Goal: Information Seeking & Learning: Learn about a topic

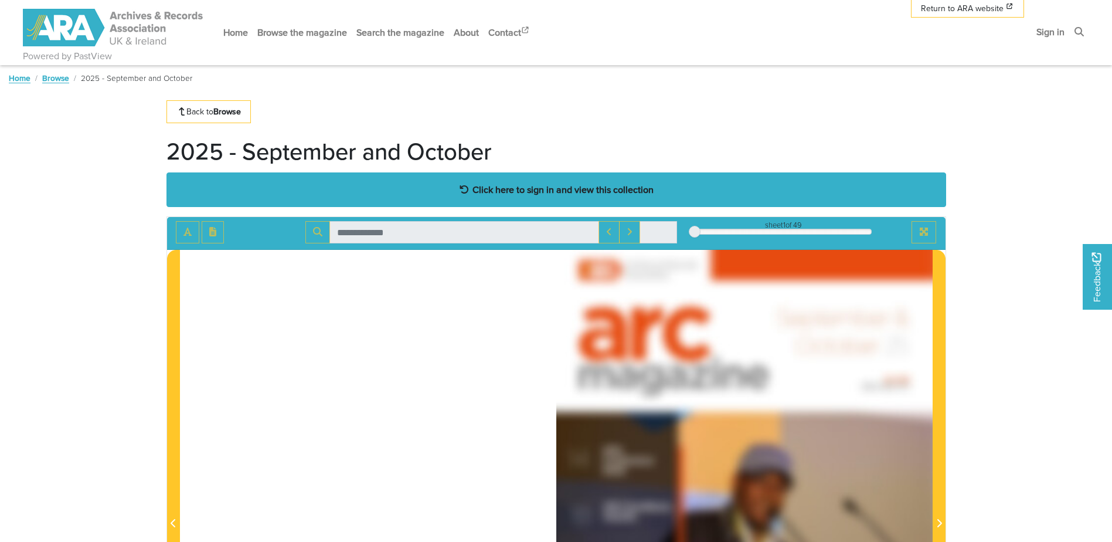
click at [558, 188] on strong "Click here to sign in and view this collection" at bounding box center [563, 189] width 181 height 13
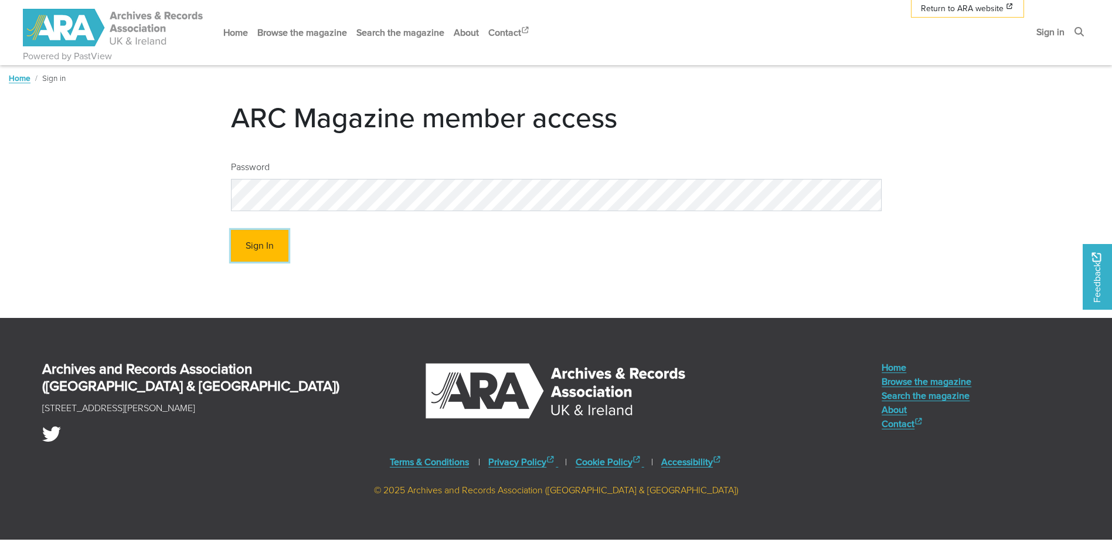
click at [247, 247] on button "Sign In" at bounding box center [259, 246] width 57 height 32
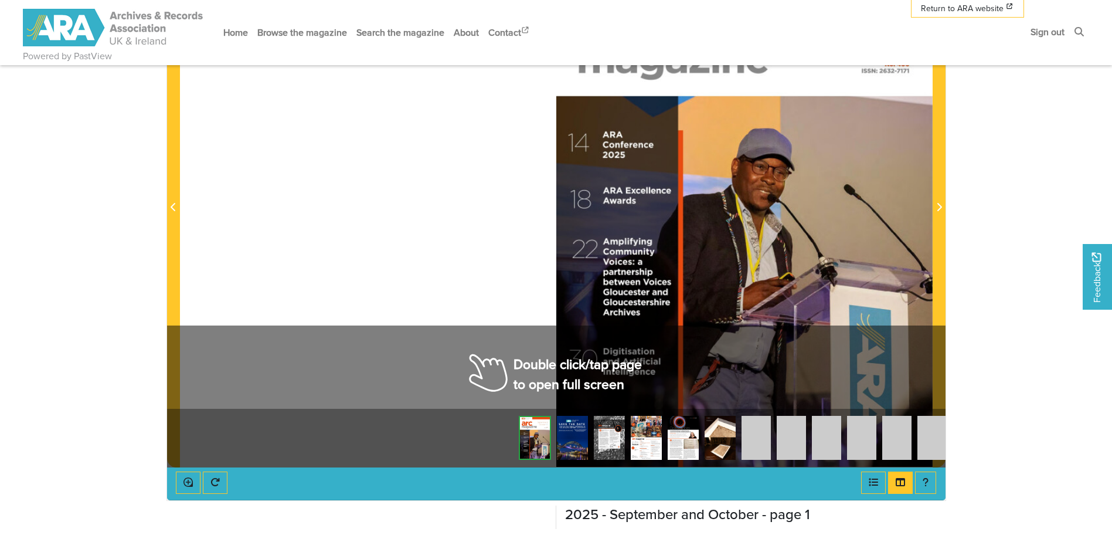
scroll to position [293, 0]
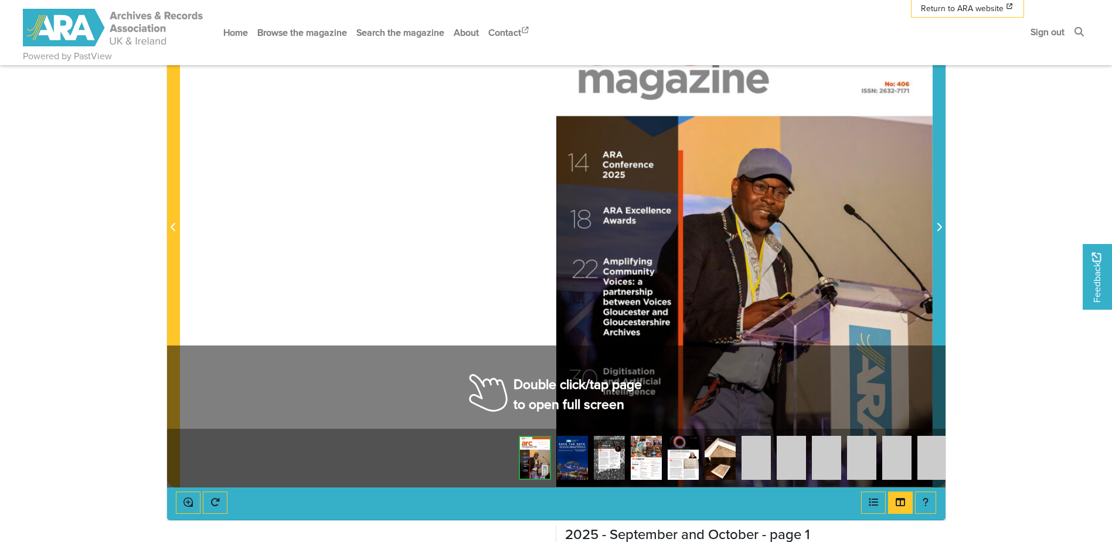
click at [939, 222] on span "Next Page" at bounding box center [939, 227] width 12 height 14
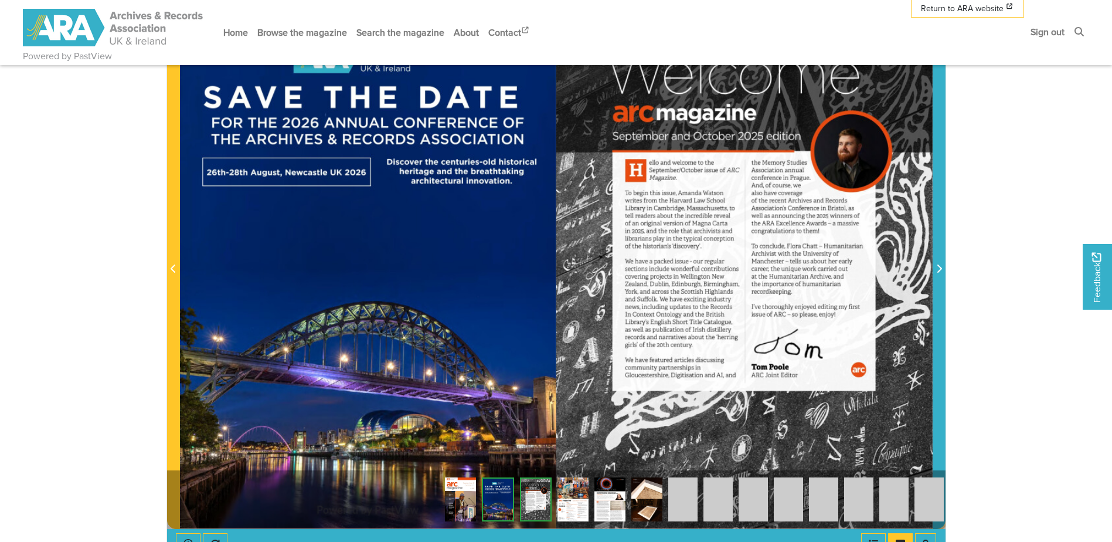
scroll to position [234, 0]
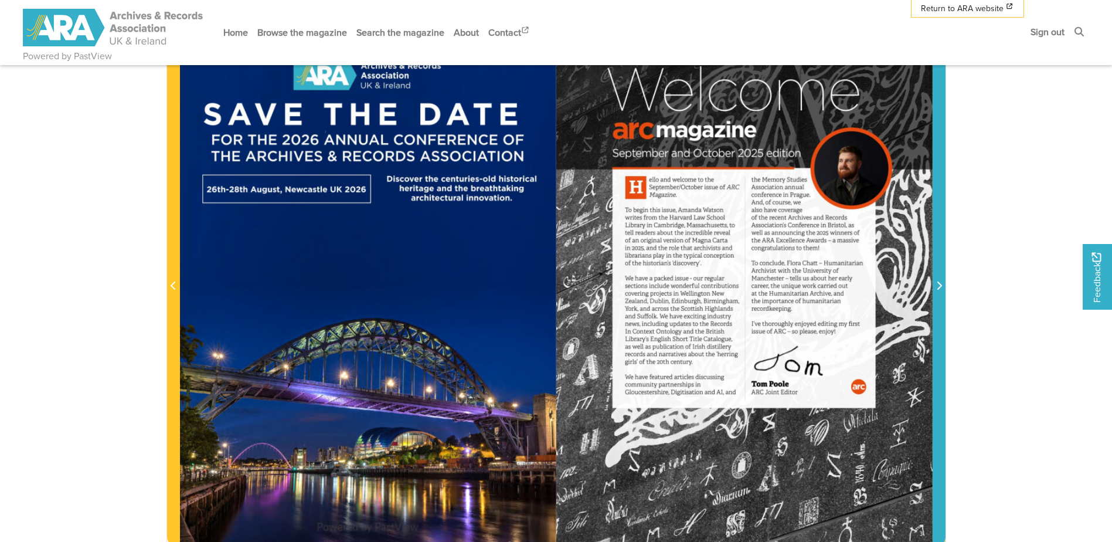
click at [939, 287] on icon "Next Page" at bounding box center [939, 285] width 6 height 9
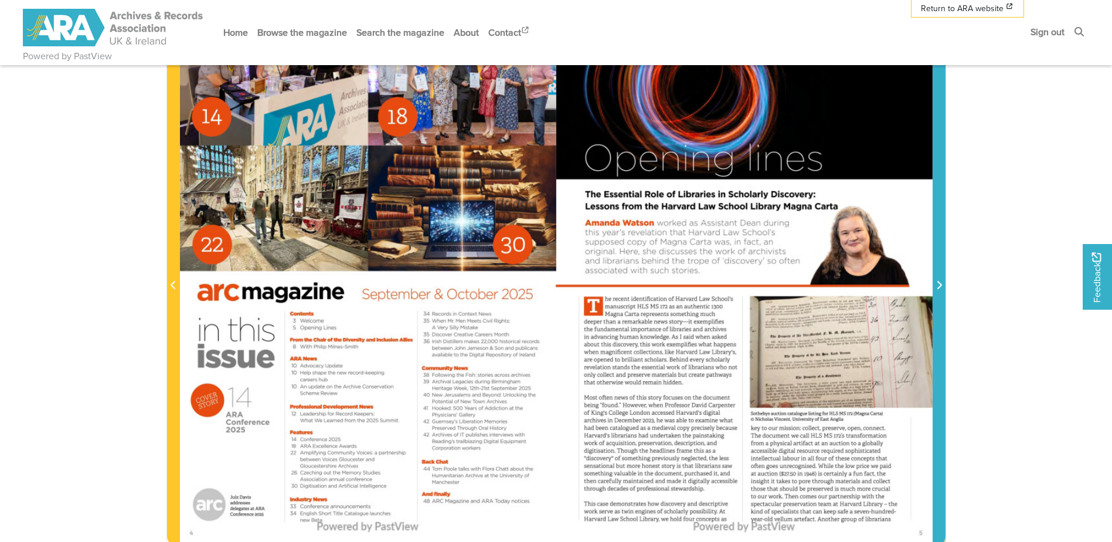
scroll to position [234, 0]
click at [939, 286] on icon "Next Page" at bounding box center [939, 285] width 6 height 9
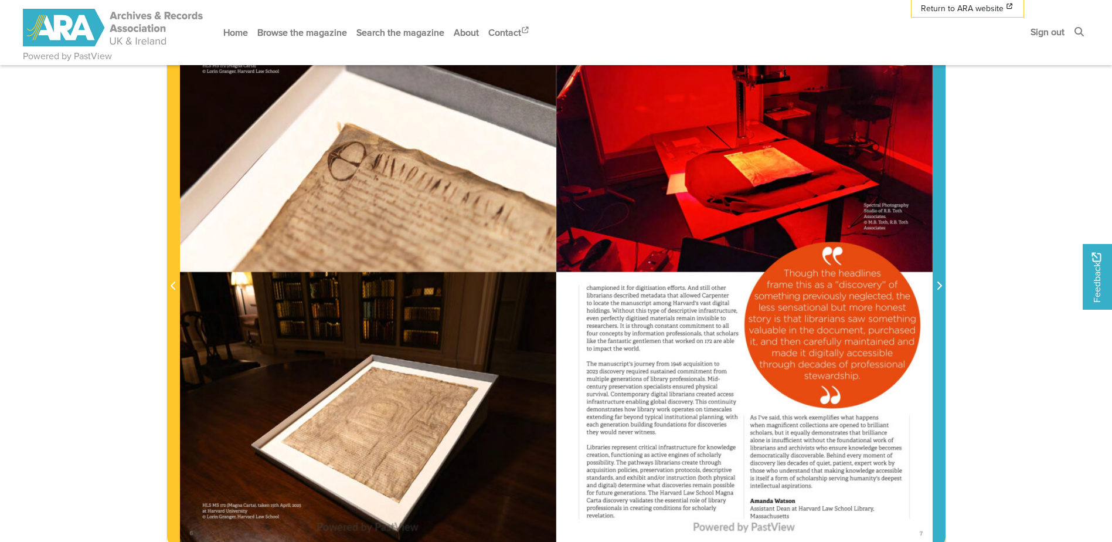
click at [939, 286] on icon "Next Page" at bounding box center [939, 285] width 6 height 9
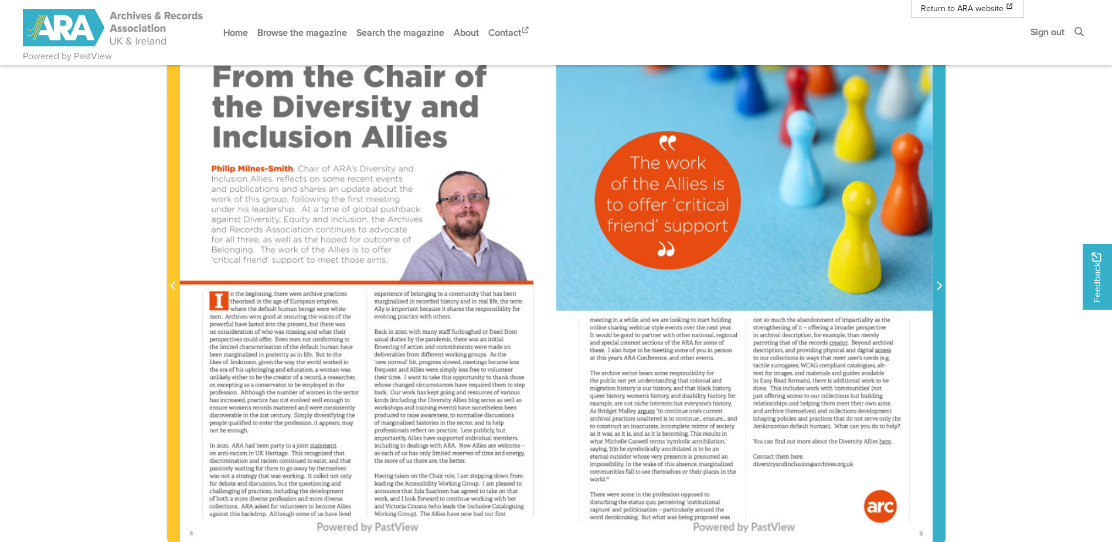
click at [939, 286] on icon "Next Page" at bounding box center [939, 285] width 6 height 9
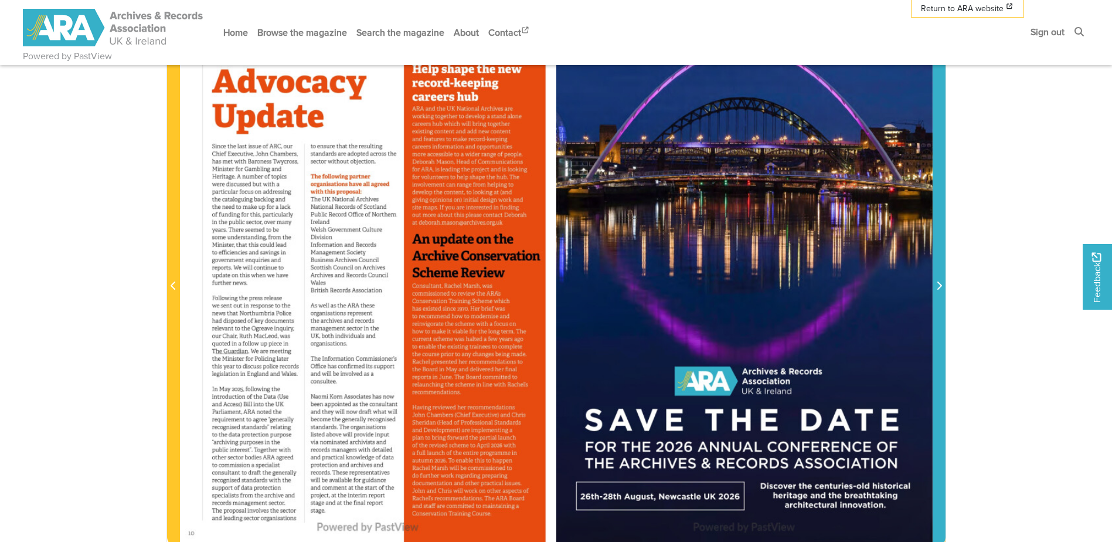
click at [939, 286] on icon "Next Page" at bounding box center [939, 285] width 6 height 9
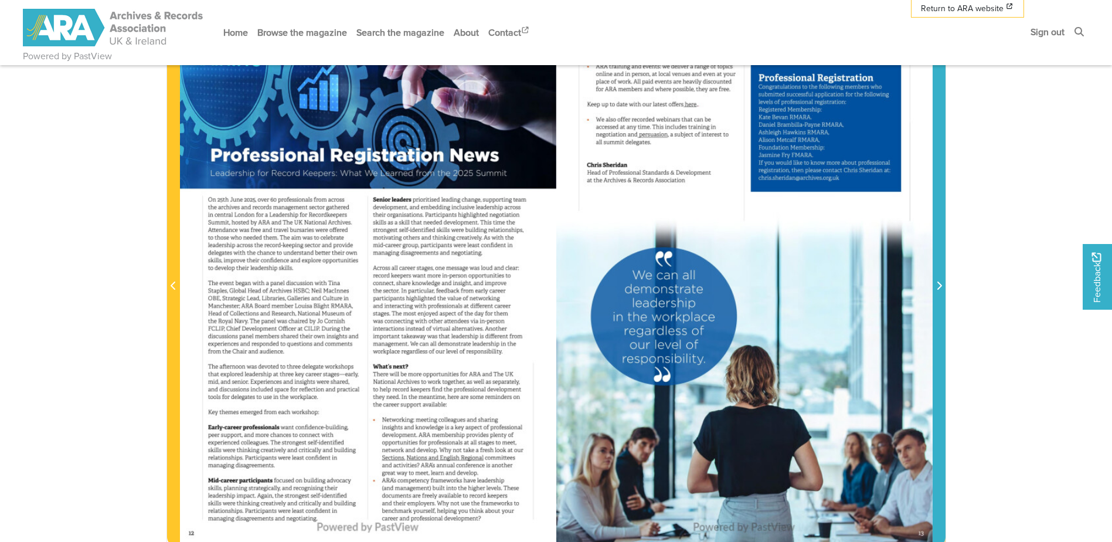
click at [939, 286] on icon "Next Page" at bounding box center [939, 285] width 6 height 9
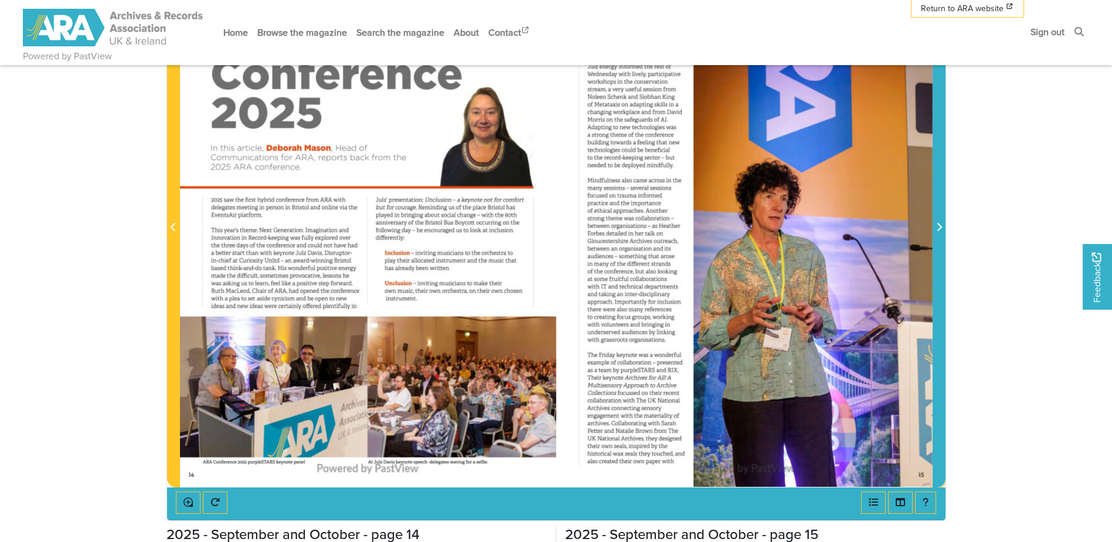
scroll to position [234, 0]
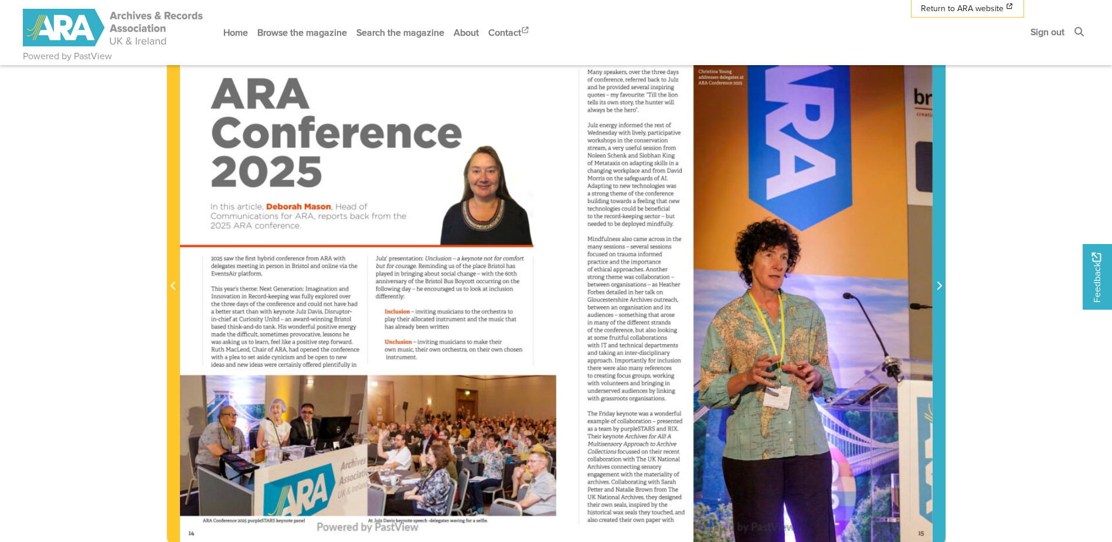
click at [939, 286] on icon "Next Page" at bounding box center [939, 285] width 6 height 9
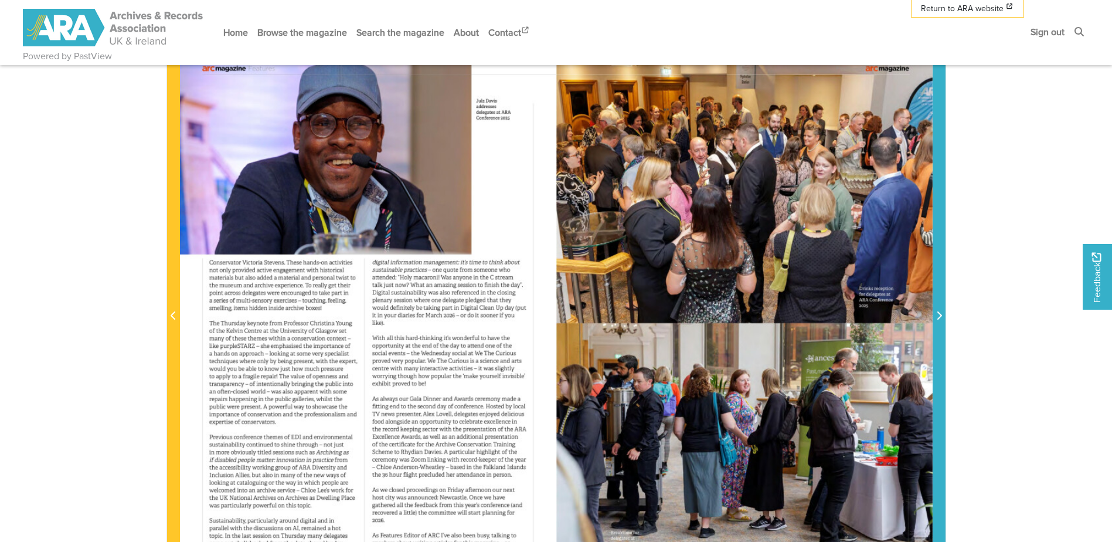
scroll to position [176, 0]
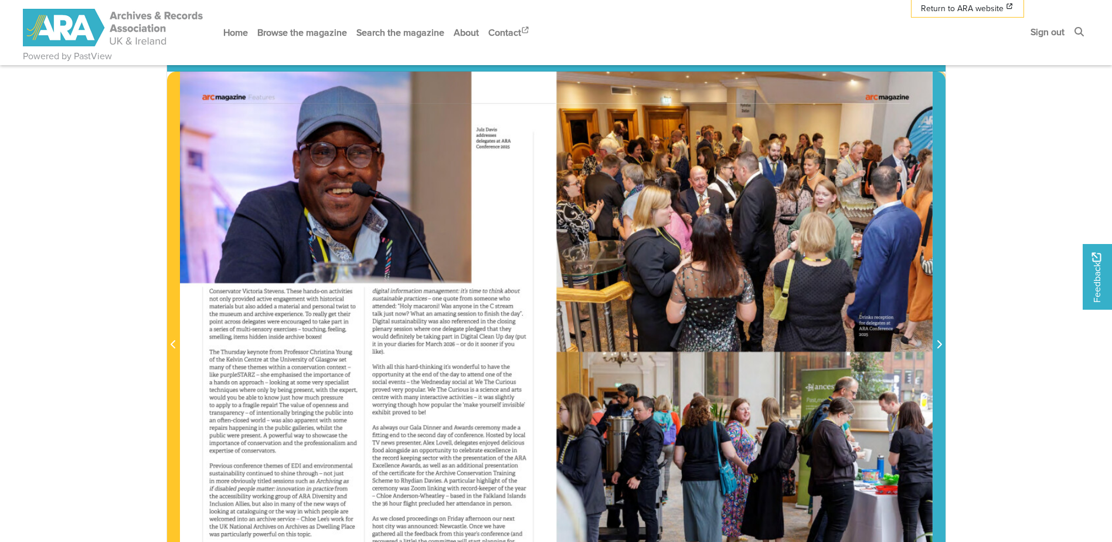
click at [939, 343] on icon "Next Page" at bounding box center [939, 344] width 5 height 8
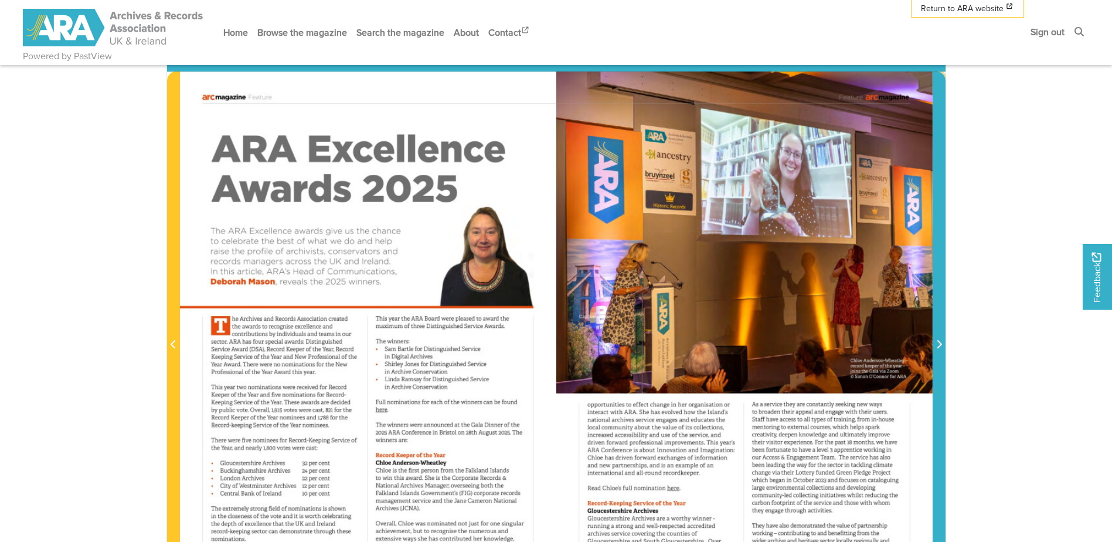
click at [939, 343] on icon "Next Page" at bounding box center [939, 344] width 5 height 8
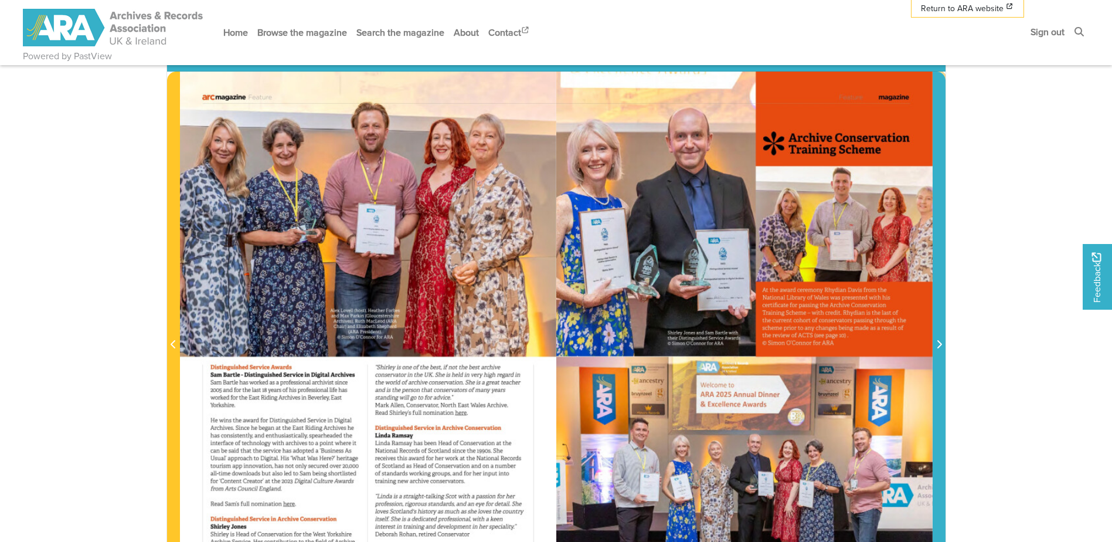
click at [939, 343] on icon "Next Page" at bounding box center [939, 344] width 5 height 8
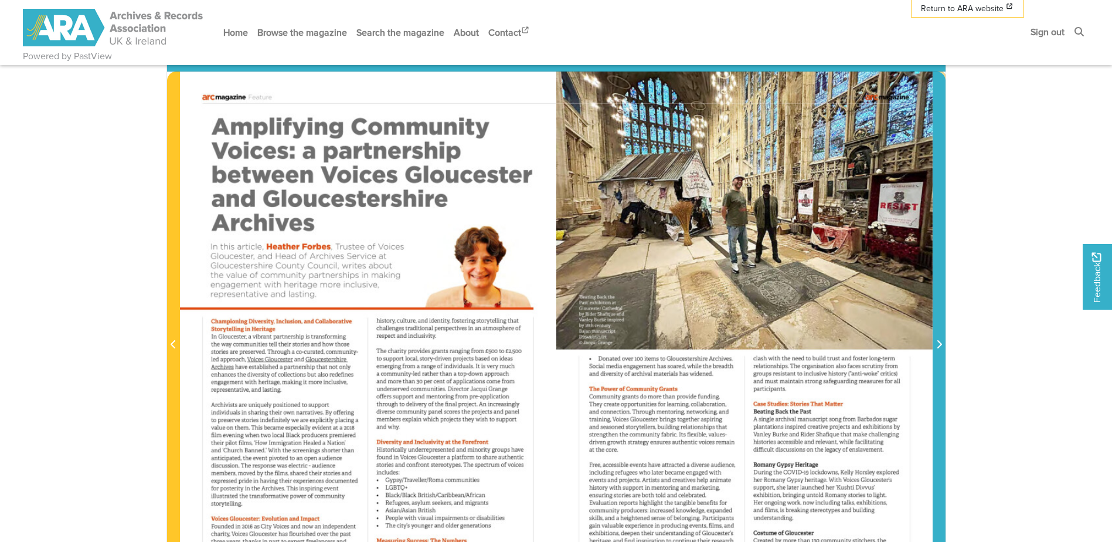
click at [939, 343] on icon "Next Page" at bounding box center [939, 344] width 5 height 8
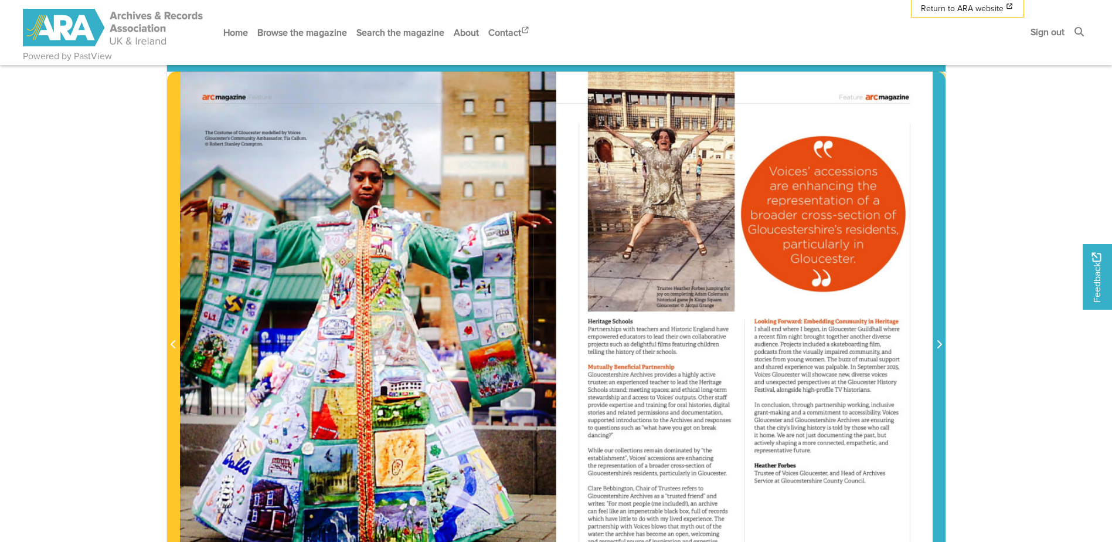
click at [939, 343] on icon "Next Page" at bounding box center [939, 344] width 5 height 8
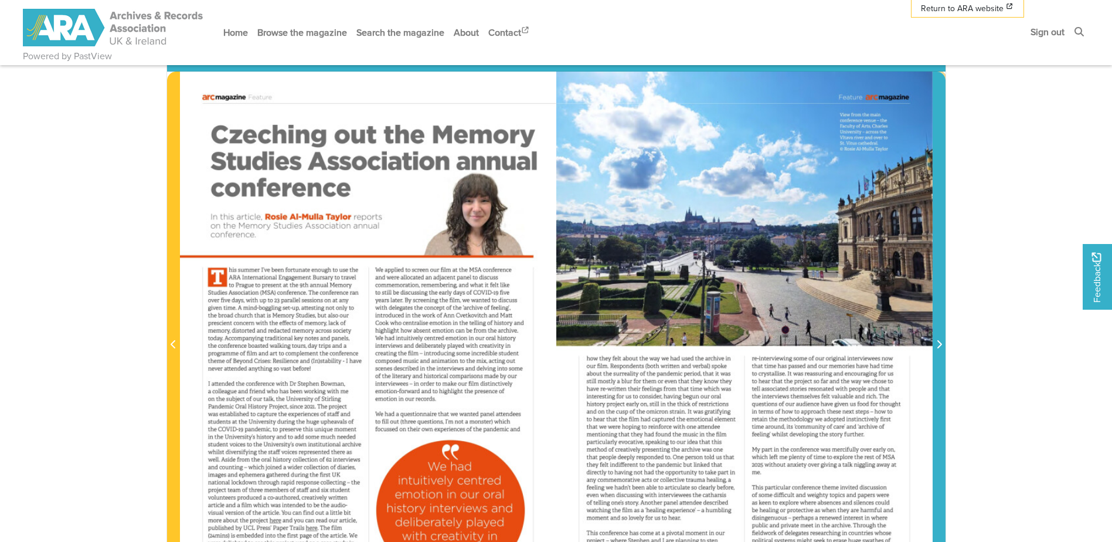
click at [939, 343] on icon "Next Page" at bounding box center [939, 344] width 5 height 8
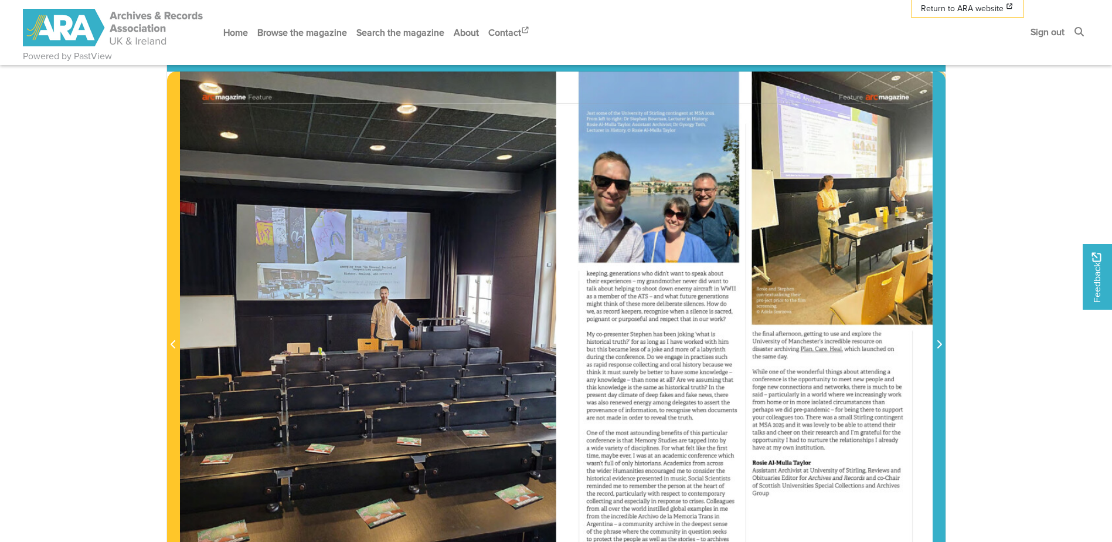
click at [939, 343] on icon "Next Page" at bounding box center [939, 344] width 5 height 8
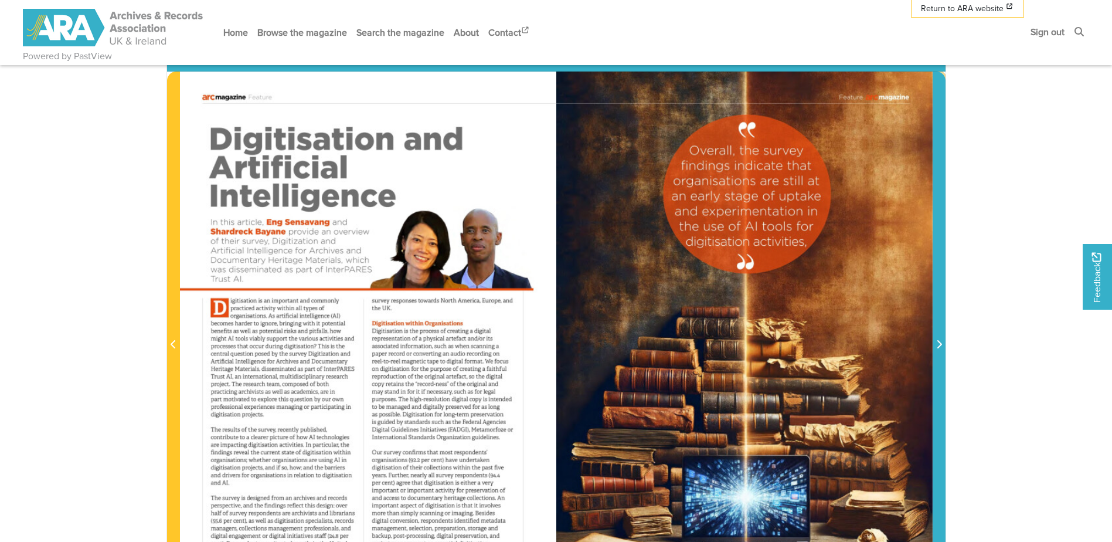
click at [939, 343] on icon "Next Page" at bounding box center [939, 344] width 5 height 8
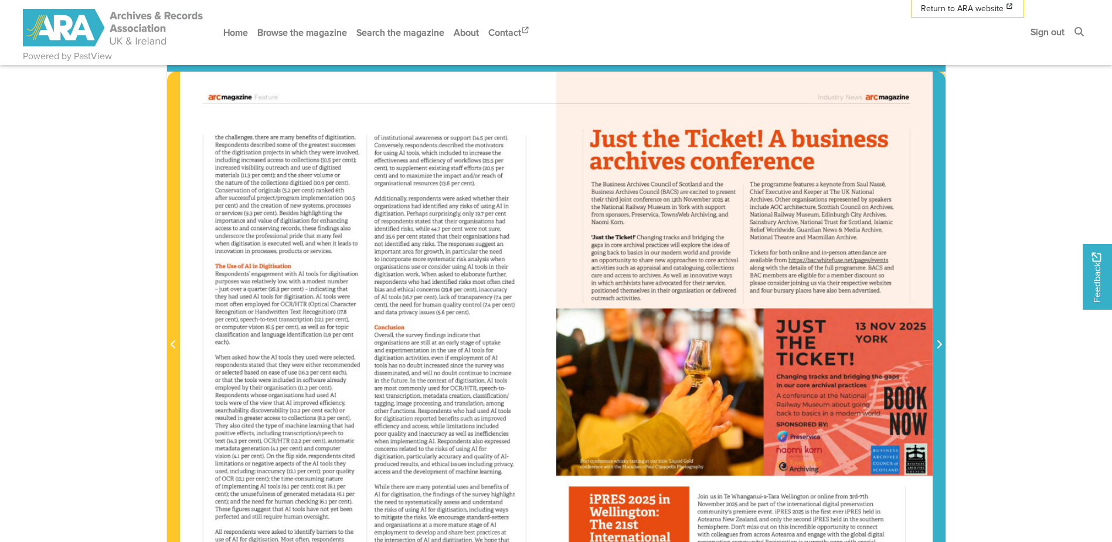
click at [939, 343] on icon "Next Page" at bounding box center [939, 344] width 5 height 8
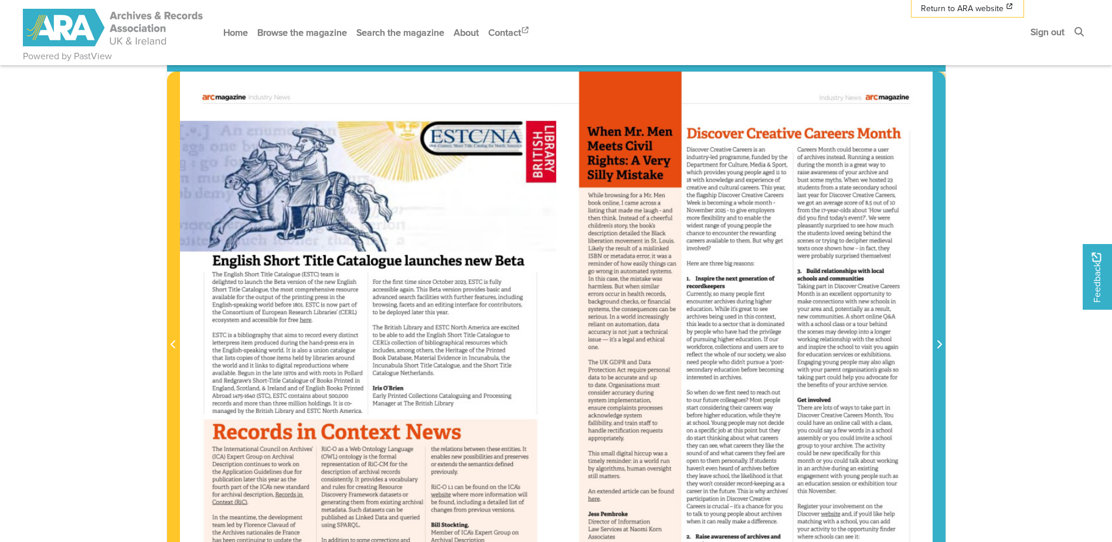
click at [939, 343] on icon "Next Page" at bounding box center [939, 344] width 5 height 8
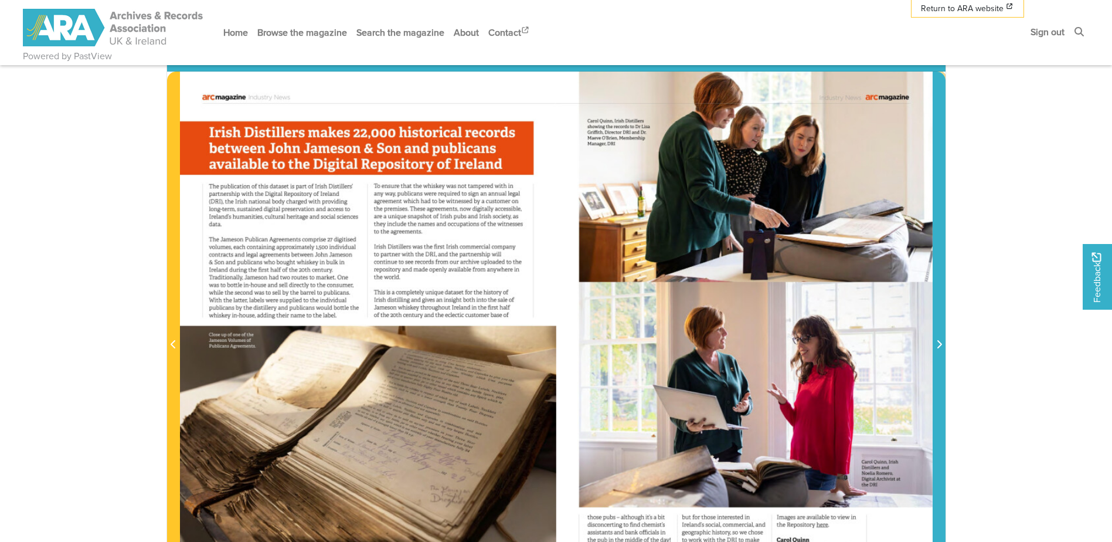
click at [939, 343] on icon "Next Page" at bounding box center [939, 344] width 5 height 8
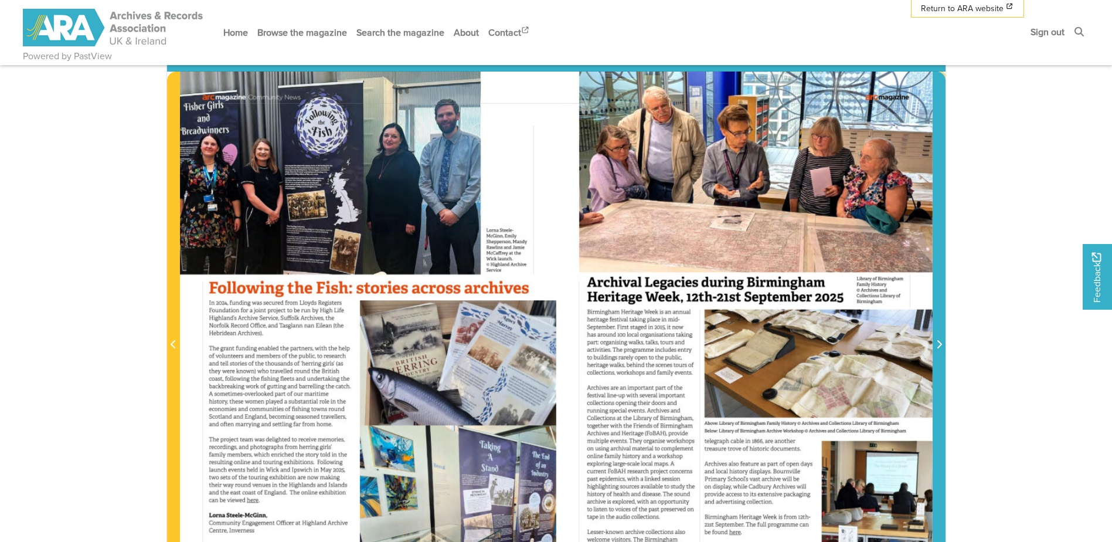
click at [939, 343] on icon "Next Page" at bounding box center [939, 344] width 5 height 8
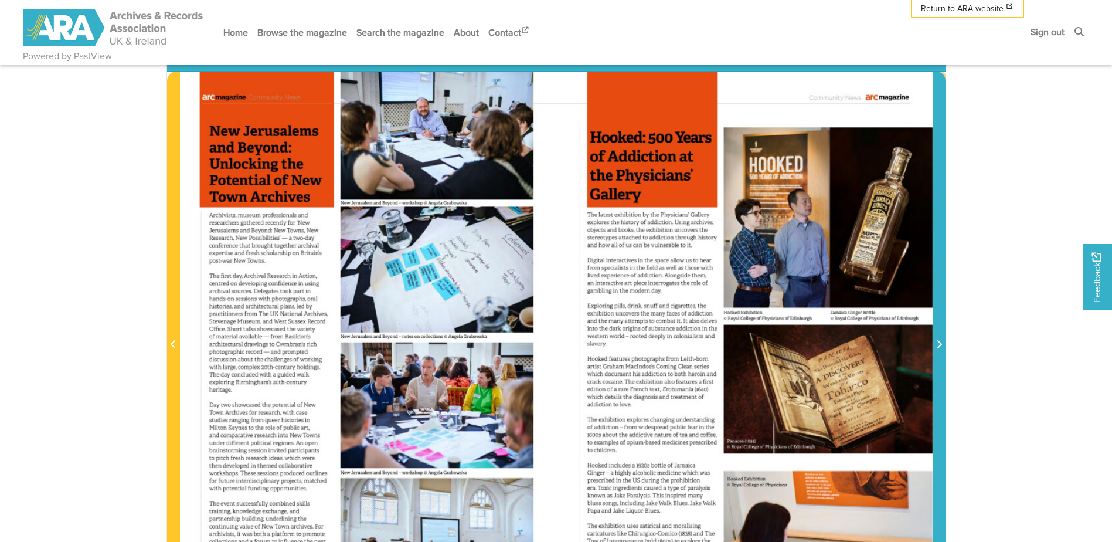
click at [939, 343] on icon "Next Page" at bounding box center [939, 344] width 5 height 8
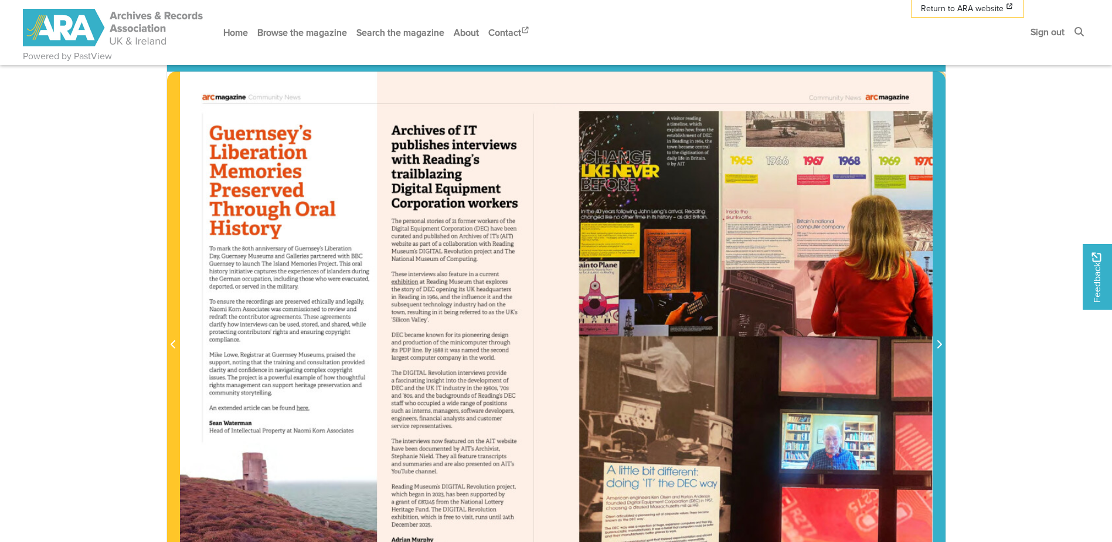
click at [939, 343] on icon "Next Page" at bounding box center [939, 344] width 5 height 8
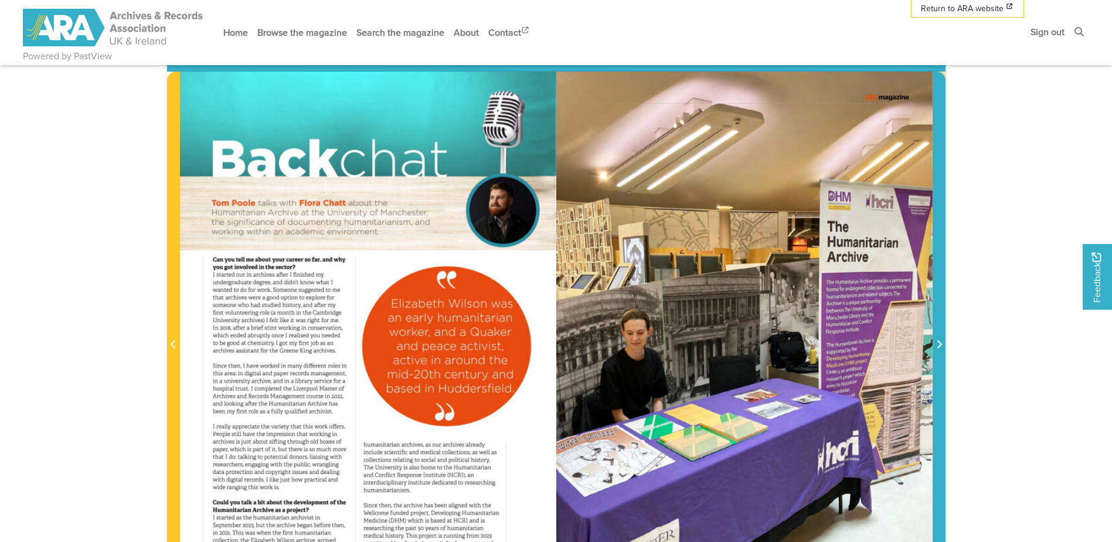
click at [939, 343] on icon "Next Page" at bounding box center [939, 344] width 5 height 8
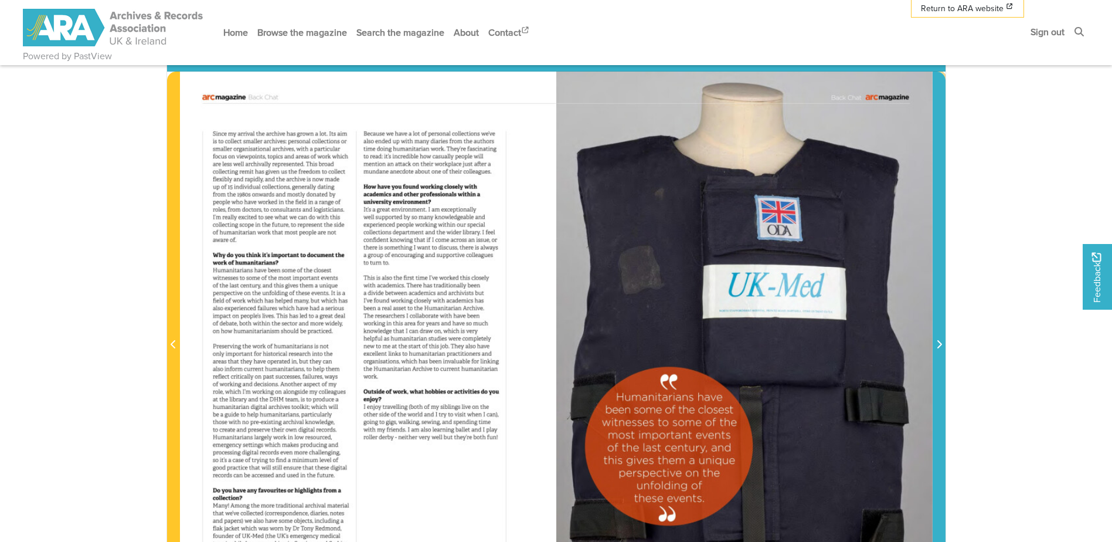
click at [939, 343] on icon "Next Page" at bounding box center [939, 344] width 5 height 8
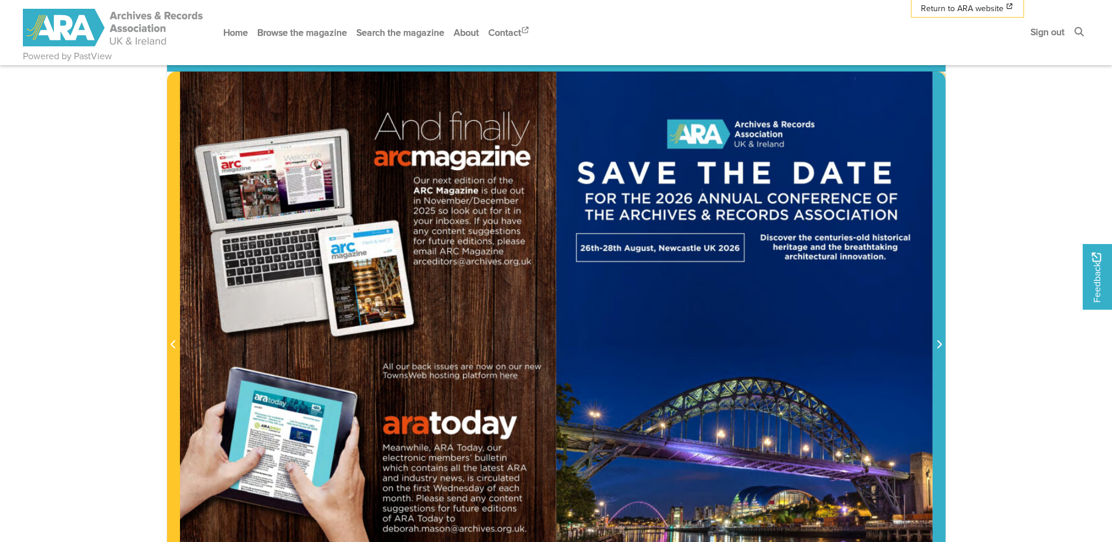
click at [939, 343] on icon "Next Page" at bounding box center [939, 344] width 5 height 8
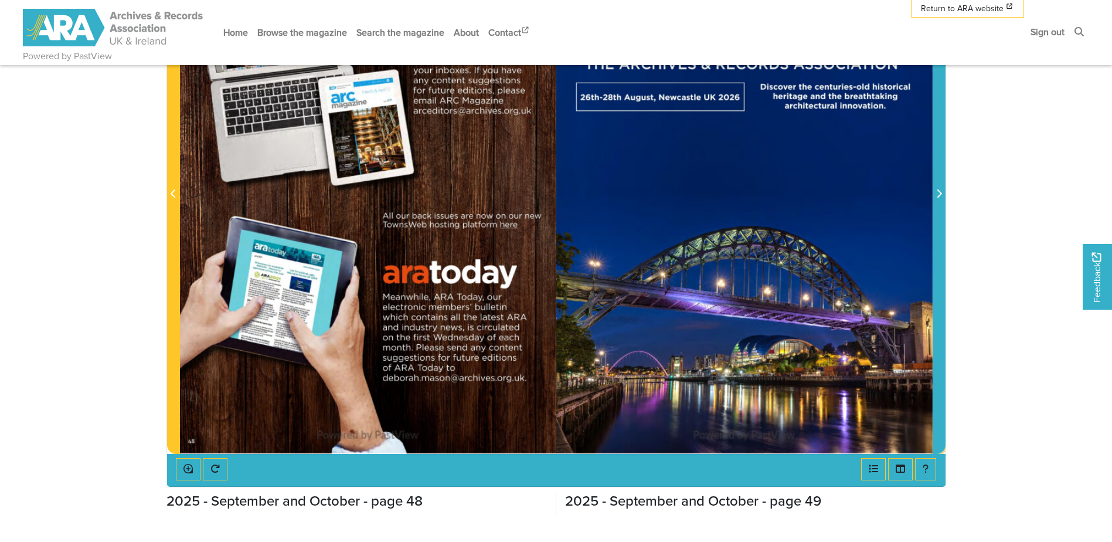
scroll to position [234, 0]
